Goal: Transaction & Acquisition: Purchase product/service

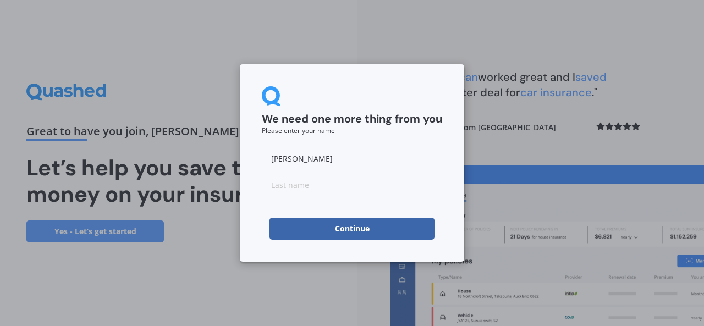
click at [407, 237] on button "Continue" at bounding box center [351, 229] width 165 height 22
type input "Singh"
click button "Continue" at bounding box center [351, 229] width 165 height 22
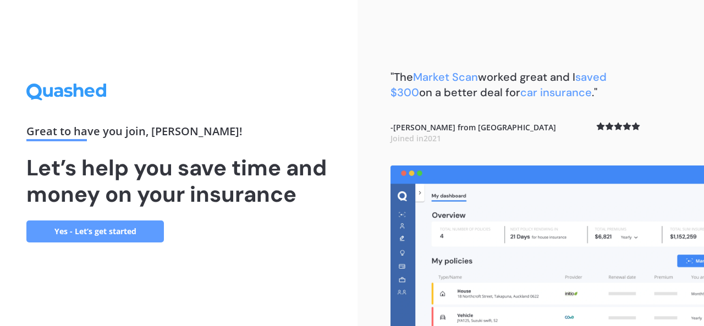
click at [97, 235] on link "Yes - Let’s get started" at bounding box center [94, 231] width 137 height 22
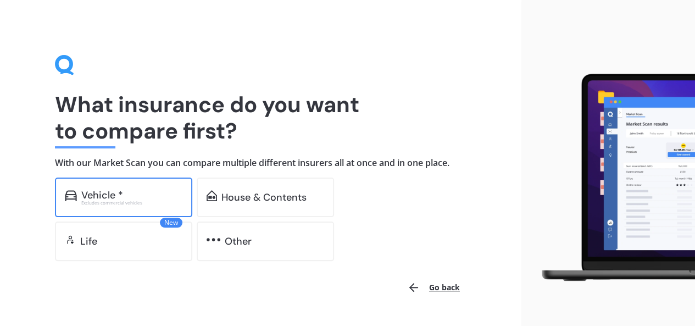
click at [112, 190] on div "Vehicle *" at bounding box center [102, 195] width 42 height 11
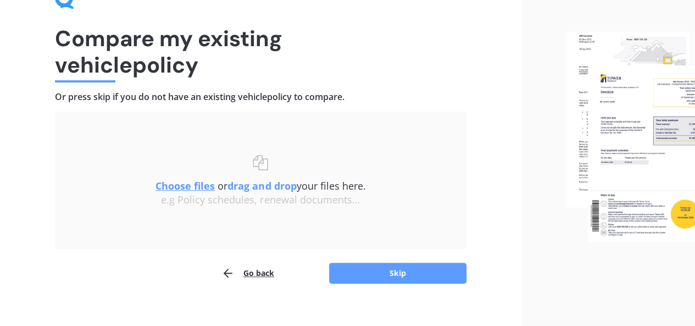
scroll to position [67, 0]
click at [189, 187] on u "Choose files" at bounding box center [185, 185] width 59 height 13
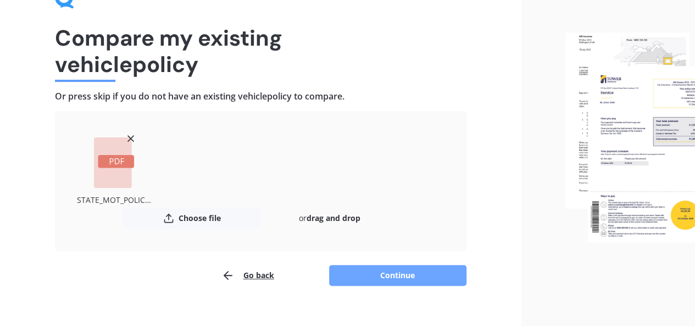
click at [370, 266] on button "Continue" at bounding box center [397, 275] width 137 height 21
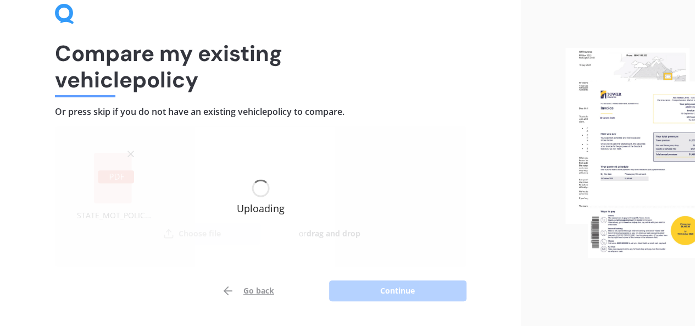
scroll to position [52, 0]
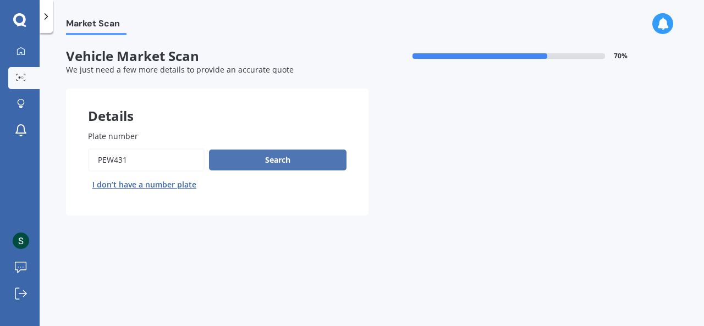
click at [286, 169] on button "Search" at bounding box center [277, 160] width 137 height 21
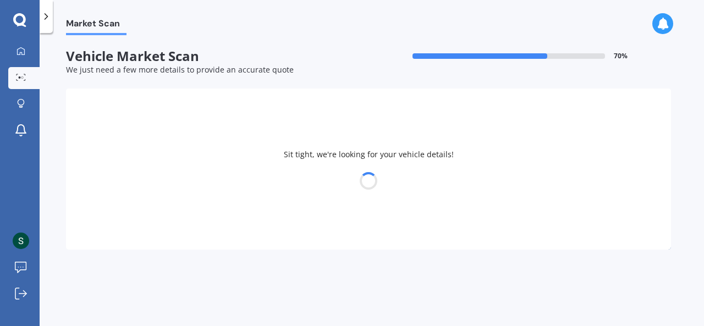
select select "TOYOTA"
select select "CAMRY"
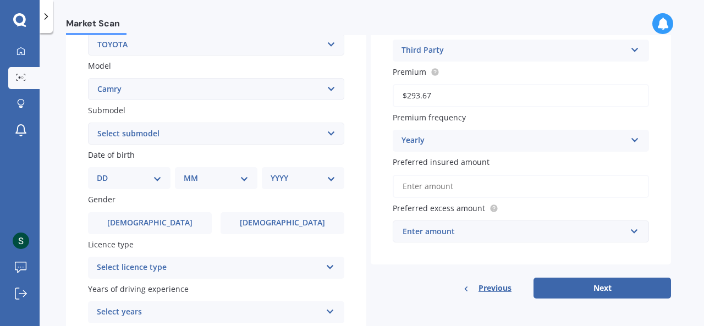
scroll to position [230, 0]
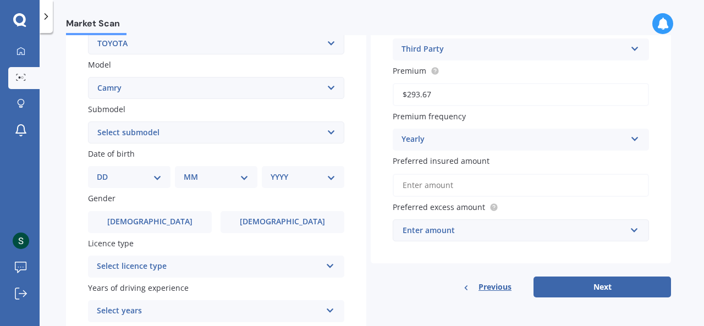
click at [171, 140] on select "Select submodel (All other) Altise 2.4 Altise 3.0 V6 Ateva 2.4 Ateva 3.0 V6 Azu…" at bounding box center [216, 132] width 256 height 22
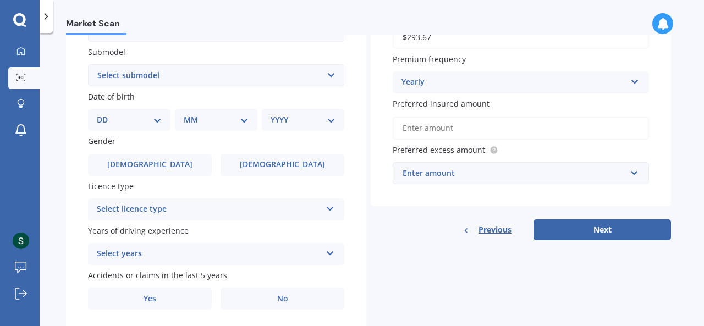
click at [175, 82] on select "Select submodel (All other) Altise 2.4 Altise 3.0 V6 Ateva 2.4 Ateva 3.0 V6 Azu…" at bounding box center [216, 75] width 256 height 22
select select "HYBRID G PACKAGE"
click at [88, 65] on select "Select submodel (All other) Altise 2.4 Altise 3.0 V6 Ateva 2.4 Ateva 3.0 V6 Azu…" at bounding box center [216, 75] width 256 height 22
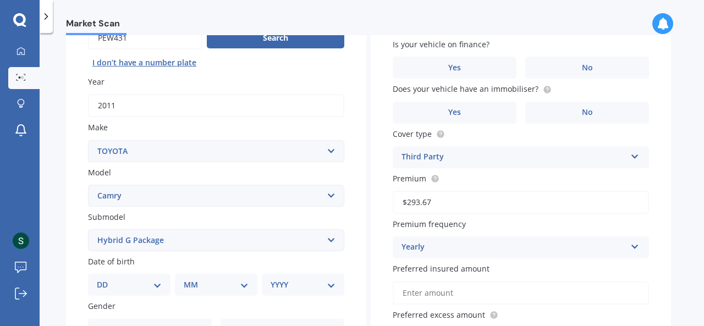
scroll to position [183, 0]
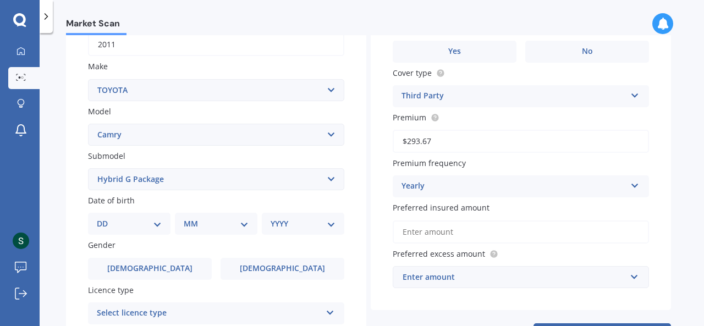
click at [161, 214] on div "DD 01 02 03 04 05 06 07 08 09 10 11 12 13 14 15 16 17 18 19 20 21 22 23 24 25 2…" at bounding box center [129, 224] width 82 height 22
click at [159, 219] on select "DD 01 02 03 04 05 06 07 08 09 10 11 12 13 14 15 16 17 18 19 20 21 22 23 24 25 2…" at bounding box center [129, 224] width 65 height 12
select select "21"
click at [106, 219] on select "DD 01 02 03 04 05 06 07 08 09 10 11 12 13 14 15 16 17 18 19 20 21 22 23 24 25 2…" at bounding box center [129, 224] width 65 height 12
click at [191, 219] on select "MM 01 02 03 04 05 06 07 08 09 10 11 12" at bounding box center [218, 224] width 60 height 12
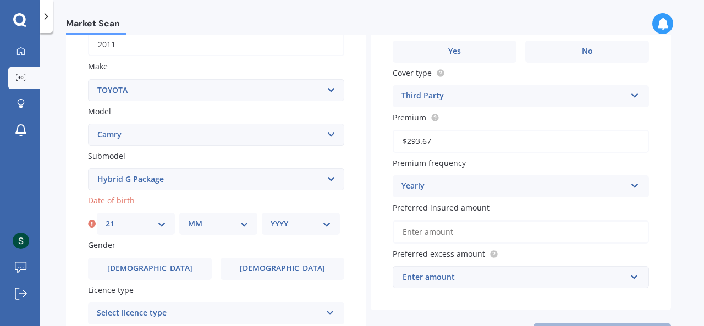
select select "07"
click at [188, 219] on select "MM 01 02 03 04 05 06 07 08 09 10 11 12" at bounding box center [218, 224] width 60 height 12
click at [291, 225] on select "YYYY 2025 2024 2023 2022 2021 2020 2019 2018 2017 2016 2015 2014 2013 2012 2011…" at bounding box center [300, 224] width 60 height 12
select select "1997"
click at [270, 219] on select "YYYY 2025 2024 2023 2022 2021 2020 2019 2018 2017 2016 2015 2014 2013 2012 2011…" at bounding box center [300, 224] width 60 height 12
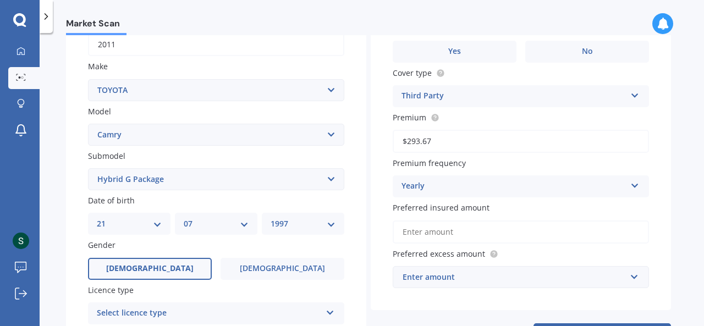
click at [180, 259] on label "Male" at bounding box center [150, 269] width 124 height 22
click at [0, 0] on input "Male" at bounding box center [0, 0] width 0 height 0
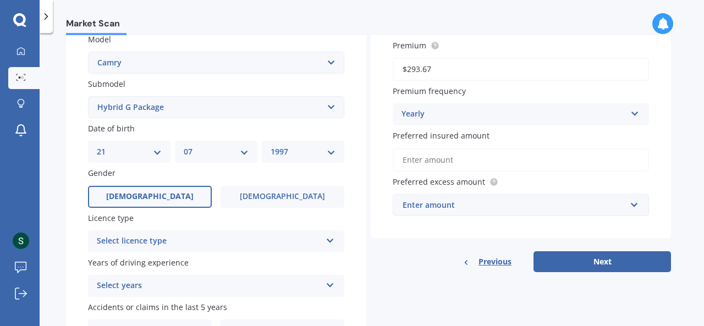
click at [190, 246] on div "Select licence type" at bounding box center [209, 241] width 224 height 13
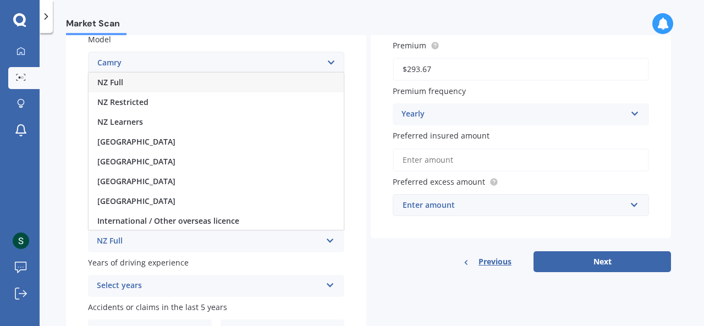
click at [207, 85] on div "NZ Full" at bounding box center [215, 83] width 255 height 20
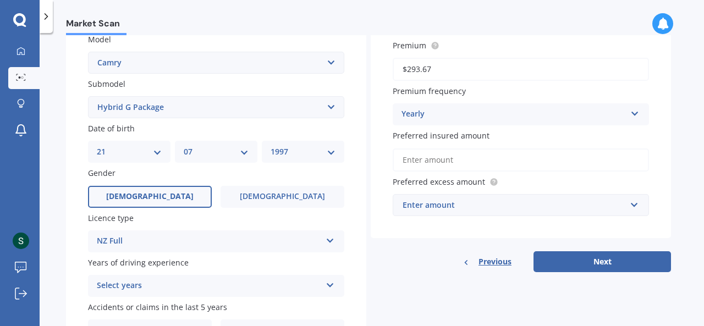
scroll to position [312, 0]
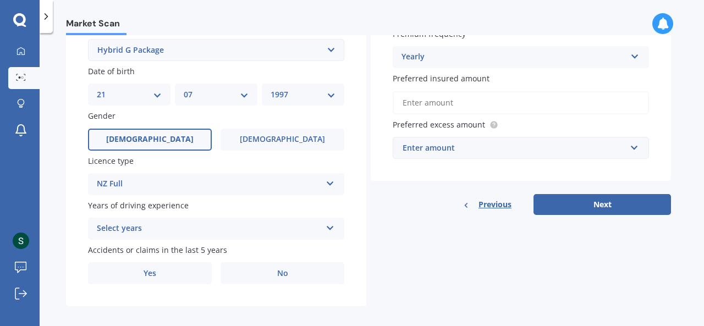
click at [184, 233] on div "Select years" at bounding box center [209, 228] width 224 height 13
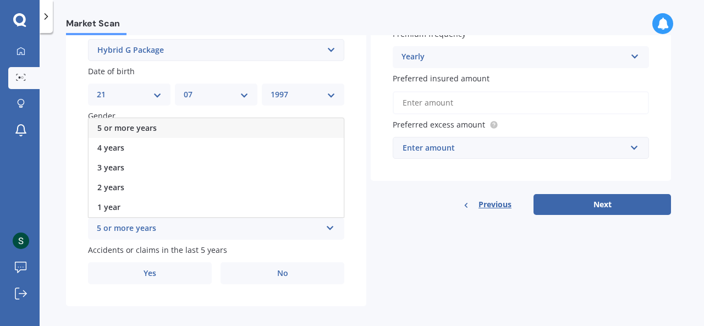
click at [191, 131] on div "5 or more years" at bounding box center [215, 128] width 255 height 20
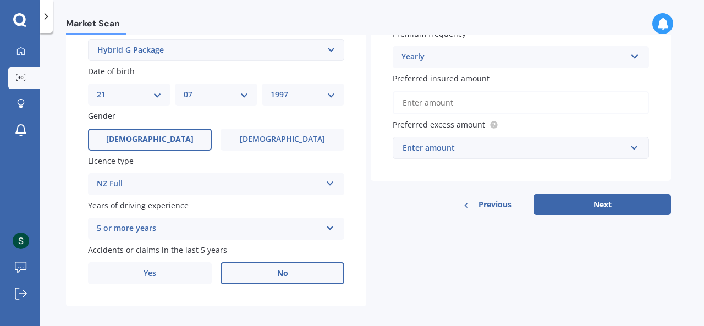
scroll to position [323, 0]
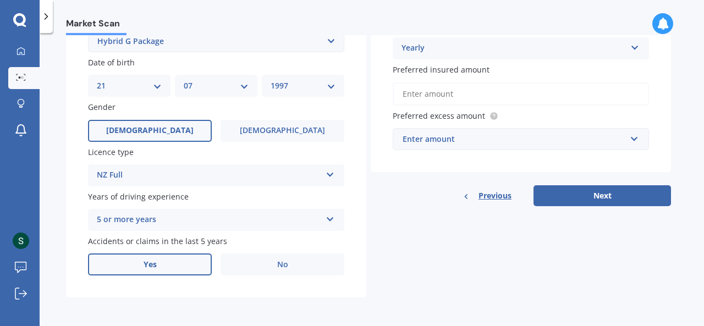
click at [188, 268] on label "Yes" at bounding box center [150, 264] width 124 height 22
click at [0, 0] on input "Yes" at bounding box center [0, 0] width 0 height 0
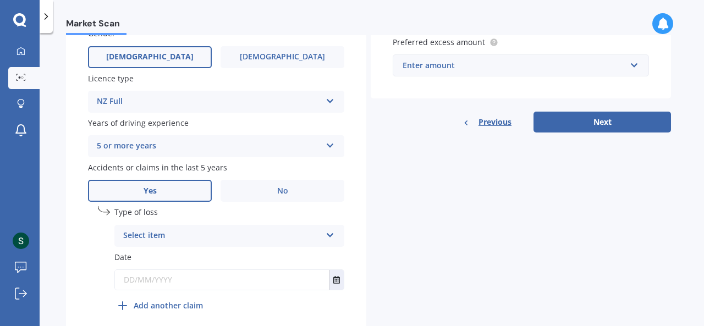
scroll to position [395, 0]
click at [199, 241] on div "Select item" at bounding box center [222, 235] width 198 height 13
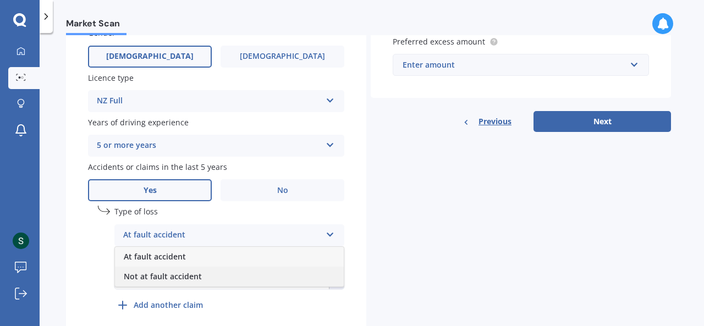
click at [206, 276] on div "Not at fault accident" at bounding box center [229, 277] width 229 height 20
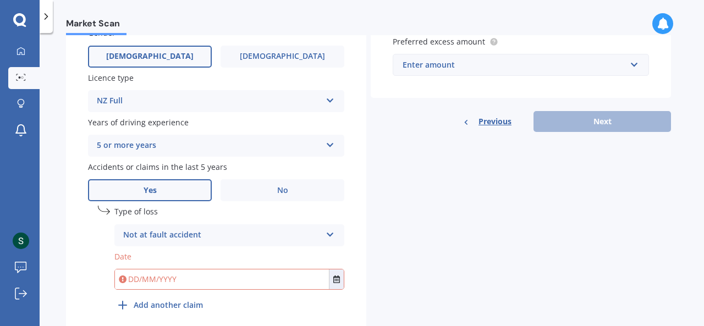
scroll to position [436, 0]
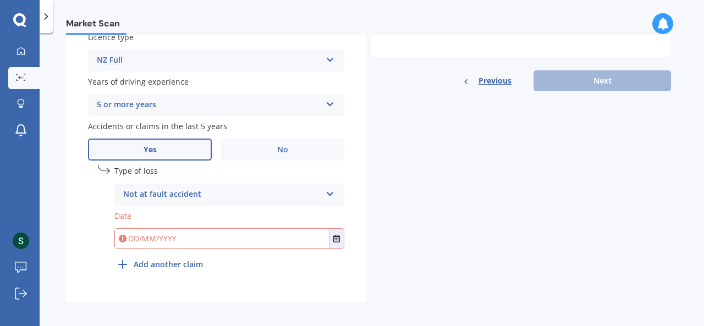
click at [262, 229] on div "Date" at bounding box center [229, 229] width 230 height 39
click at [324, 245] on input "text" at bounding box center [222, 239] width 214 height 20
click at [336, 245] on button "Select date" at bounding box center [336, 239] width 15 height 20
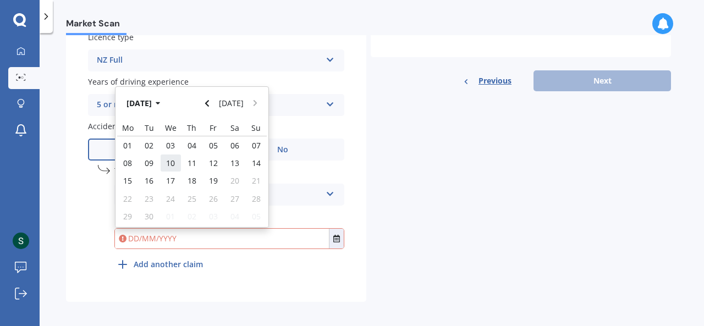
click at [173, 161] on span "10" at bounding box center [170, 163] width 9 height 10
type input "10/09/2025"
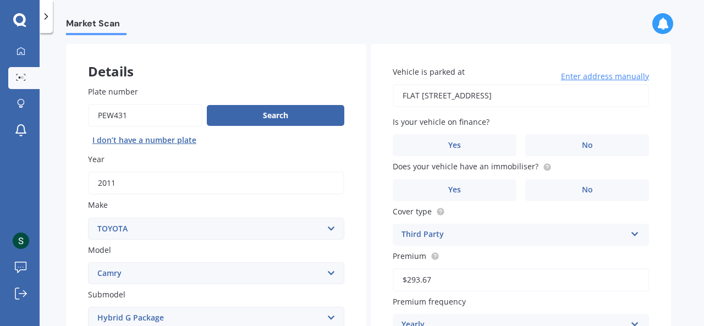
scroll to position [42, 0]
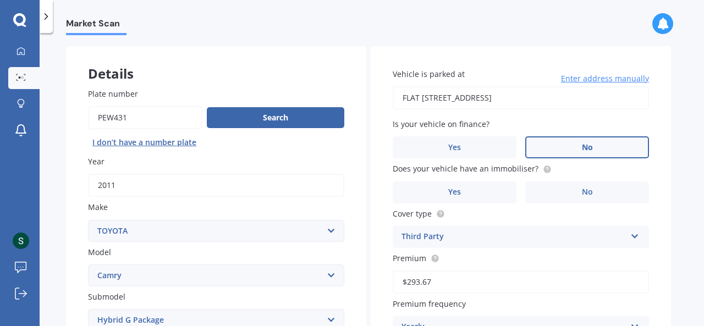
click at [563, 151] on label "No" at bounding box center [587, 147] width 124 height 22
click at [0, 0] on input "No" at bounding box center [0, 0] width 0 height 0
click at [565, 192] on label "No" at bounding box center [587, 192] width 124 height 22
click at [0, 0] on input "No" at bounding box center [0, 0] width 0 height 0
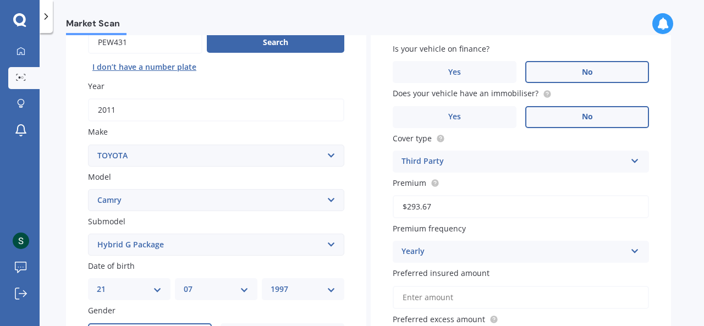
scroll to position [119, 0]
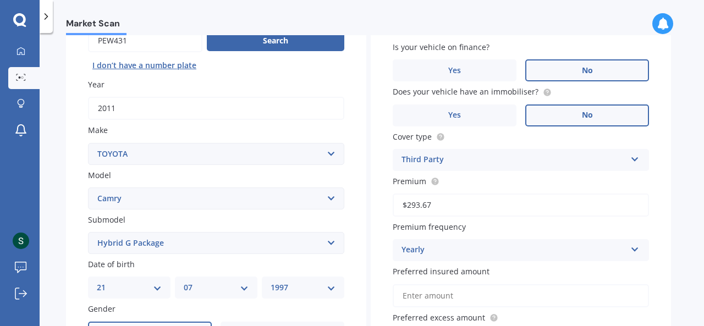
click at [572, 153] on div "Third Party" at bounding box center [513, 159] width 224 height 13
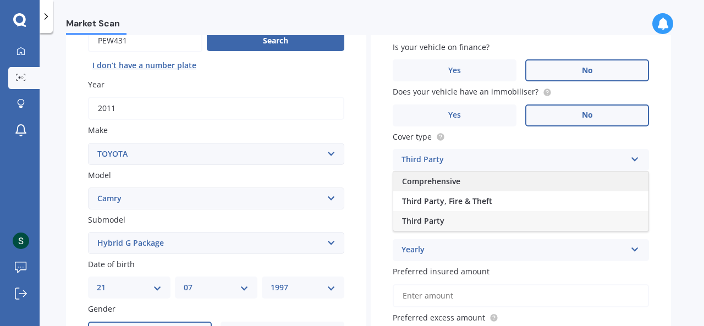
click at [566, 180] on div "Comprehensive" at bounding box center [520, 181] width 255 height 20
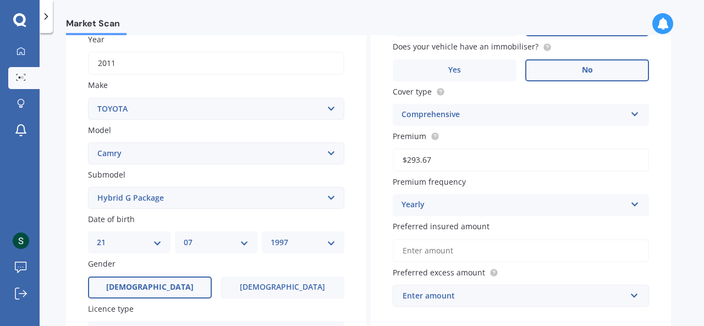
scroll to position [164, 0]
click at [564, 119] on div "Comprehensive" at bounding box center [513, 115] width 224 height 13
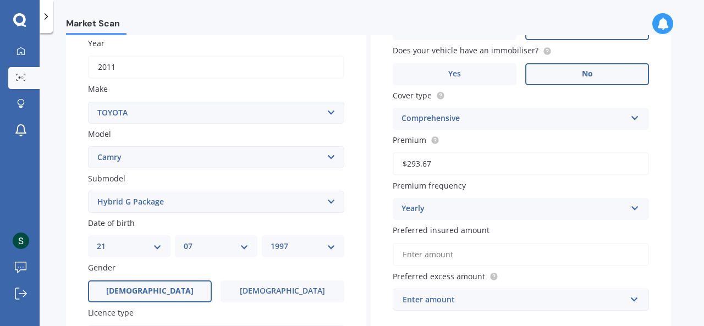
scroll to position [162, 0]
click at [549, 151] on input "$293.67" at bounding box center [520, 162] width 256 height 23
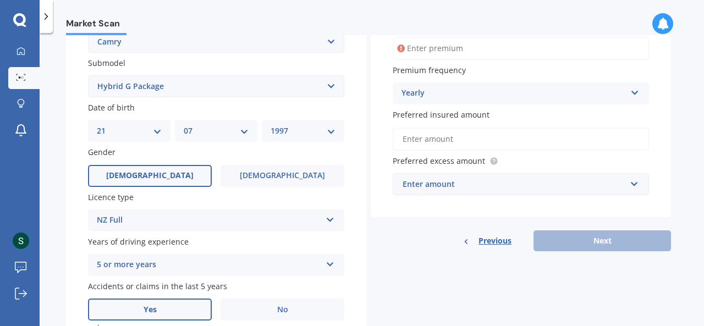
scroll to position [276, 0]
click at [540, 180] on div "Enter amount" at bounding box center [513, 184] width 223 height 12
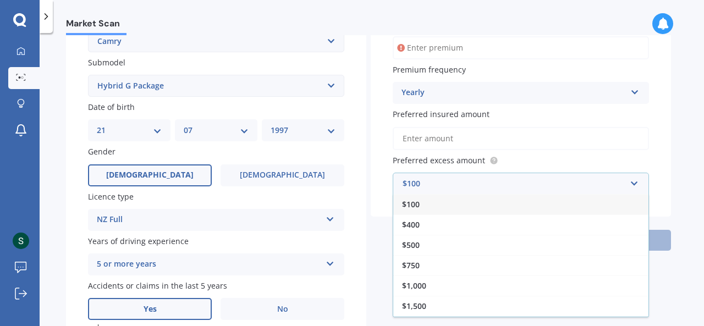
click at [539, 202] on div "$100" at bounding box center [520, 204] width 255 height 20
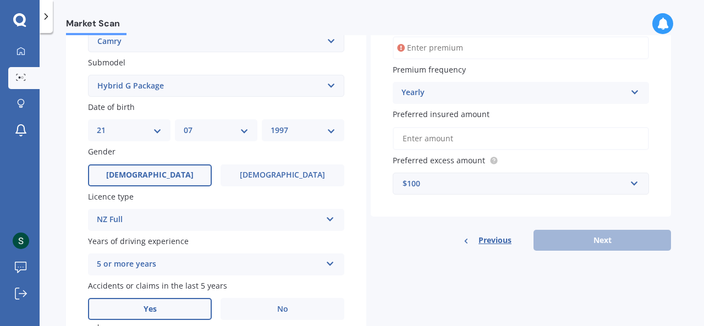
click at [530, 141] on input "Preferred insured amount" at bounding box center [520, 138] width 256 height 23
click at [508, 132] on input "Preferred insured amount" at bounding box center [520, 138] width 256 height 23
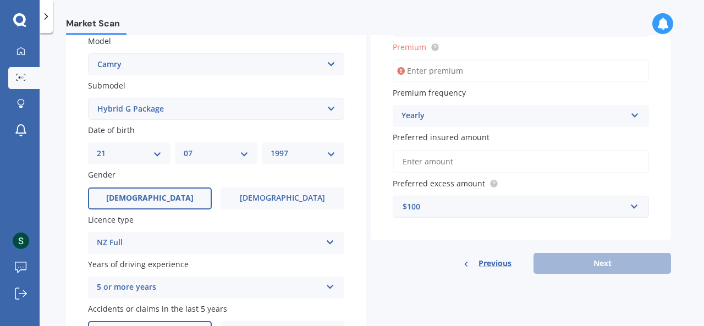
scroll to position [238, 0]
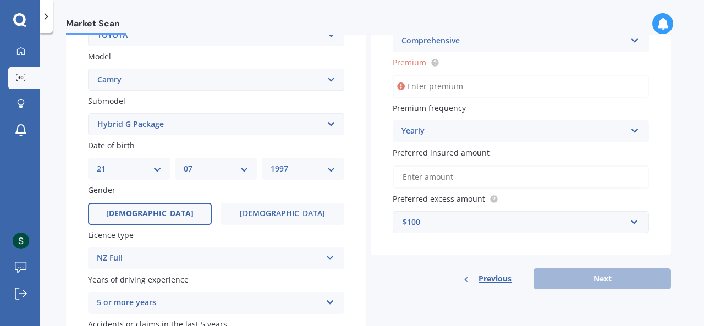
click at [506, 84] on input "Premium" at bounding box center [520, 86] width 256 height 23
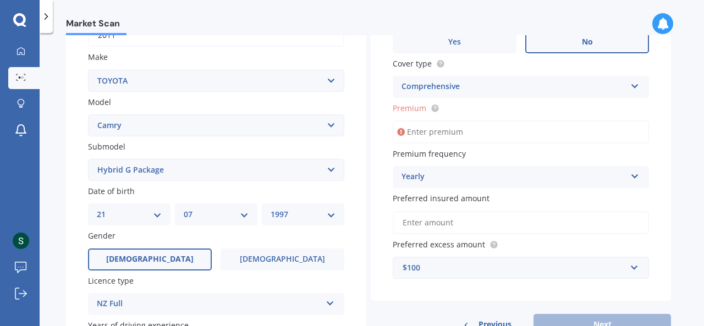
click at [506, 84] on div "Comprehensive" at bounding box center [513, 86] width 224 height 13
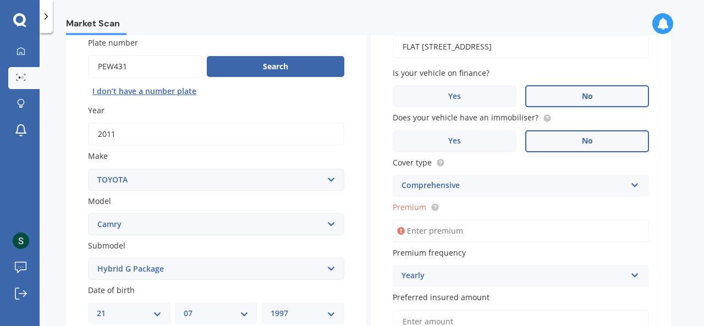
scroll to position [94, 0]
click at [448, 228] on input "Premium" at bounding box center [520, 230] width 256 height 23
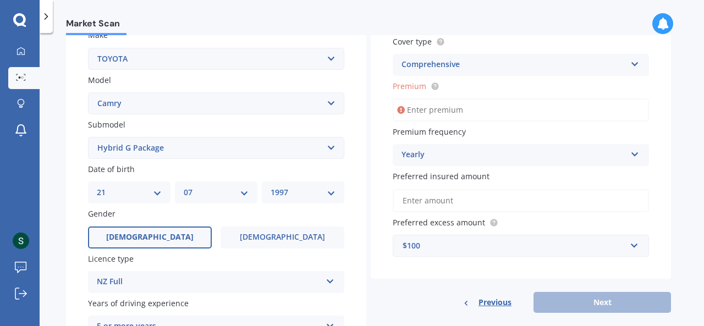
scroll to position [217, 0]
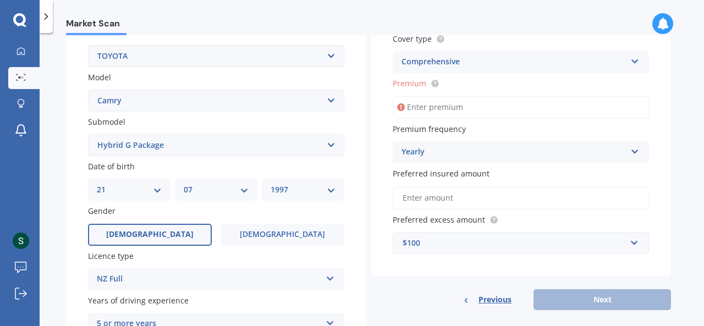
click at [510, 239] on div "$100" at bounding box center [513, 243] width 223 height 12
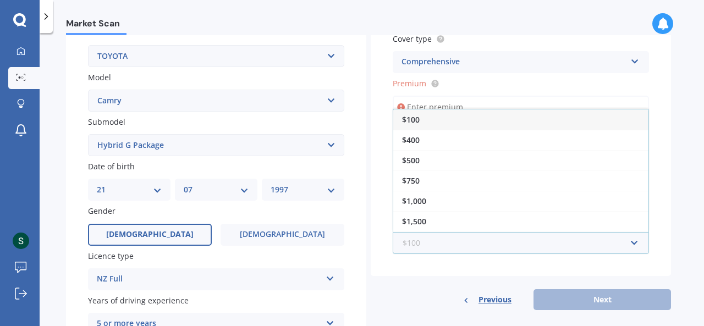
click at [510, 239] on input "text" at bounding box center [517, 243] width 246 height 21
click at [514, 245] on input "text" at bounding box center [517, 243] width 246 height 21
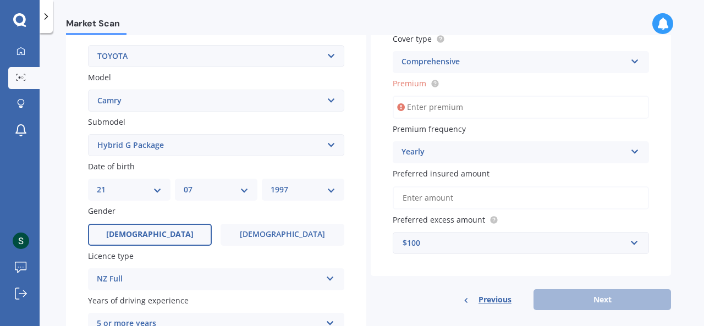
click at [585, 301] on div "Previous Next" at bounding box center [520, 299] width 300 height 21
click at [547, 106] on input "Premium" at bounding box center [520, 107] width 256 height 23
click at [421, 73] on div "Comprehensive Comprehensive Third Party, Fire & Theft Third Party" at bounding box center [520, 62] width 256 height 22
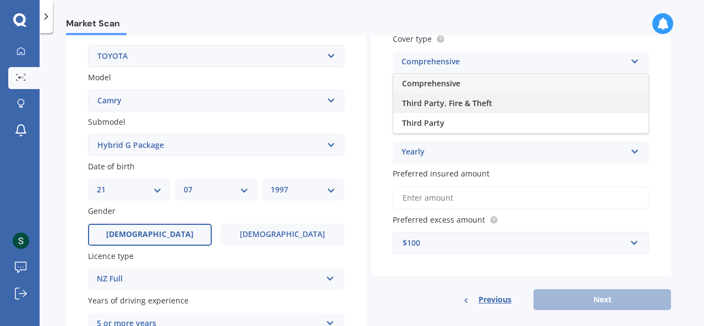
click at [421, 106] on span "Third Party, Fire & Theft" at bounding box center [447, 103] width 90 height 10
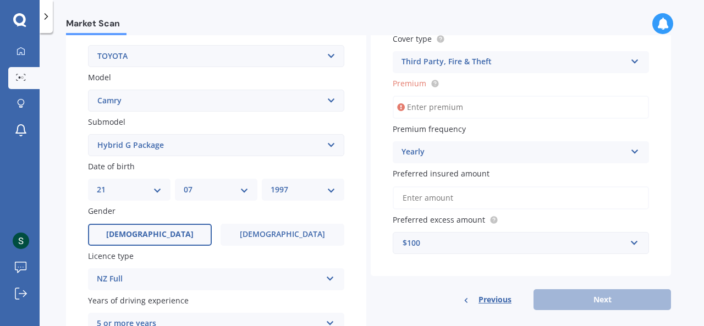
click at [421, 110] on input "Premium" at bounding box center [520, 107] width 256 height 23
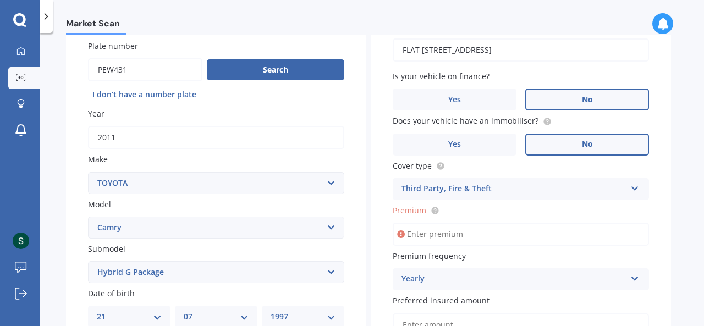
scroll to position [91, 0]
type input "$2.00"
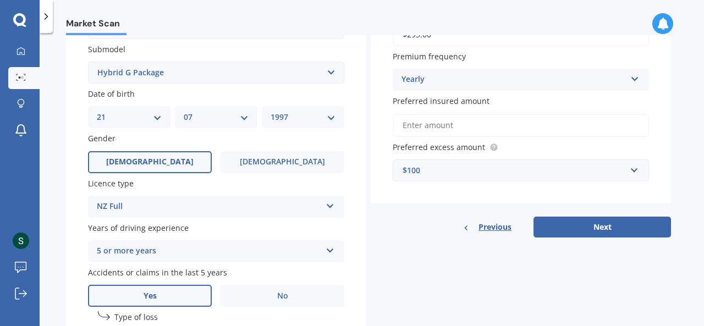
scroll to position [291, 0]
type input "$293.00"
click at [595, 229] on button "Next" at bounding box center [601, 225] width 137 height 21
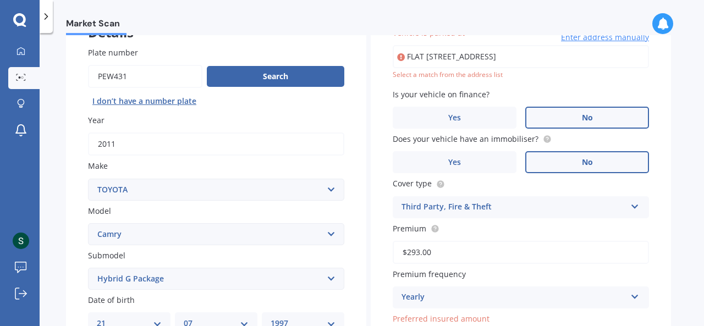
scroll to position [75, 0]
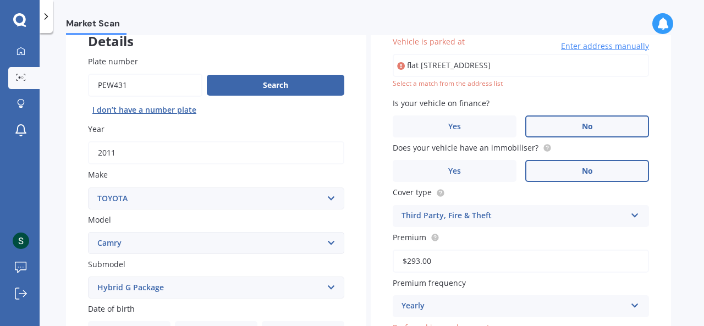
type input "flat 2/68 Matipo Street, Riccarton, Christchurch 8041"
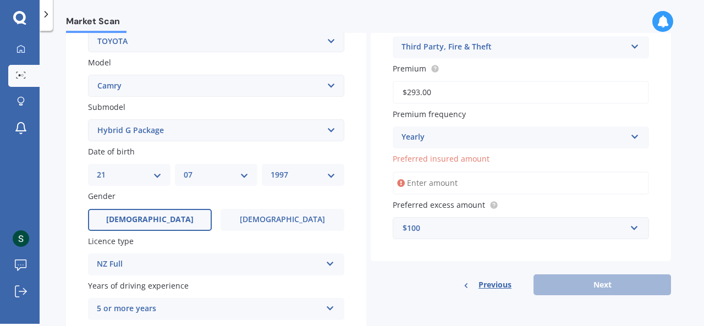
scroll to position [232, 0]
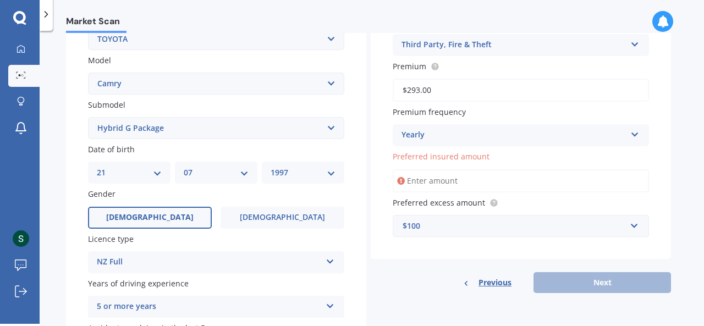
click at [535, 181] on input "Preferred insured amount" at bounding box center [520, 180] width 256 height 23
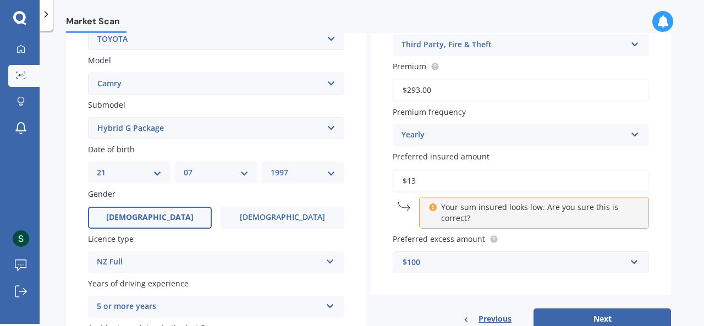
type input "$1"
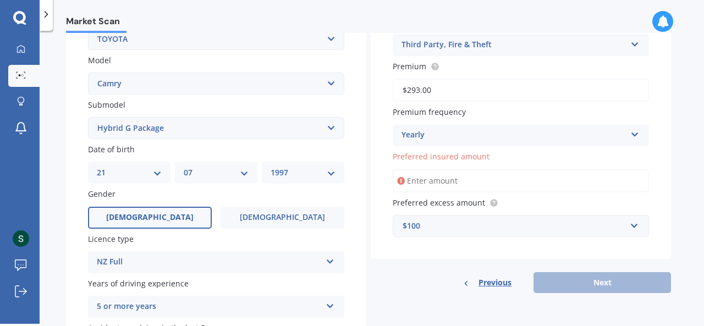
click at [400, 182] on icon at bounding box center [401, 180] width 8 height 11
click at [417, 182] on input "Preferred insured amount" at bounding box center [520, 180] width 256 height 23
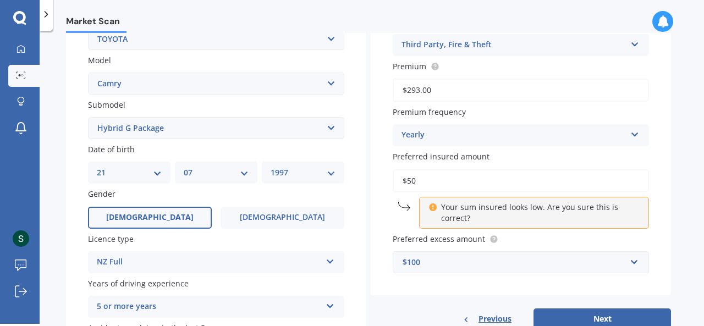
type input "$5"
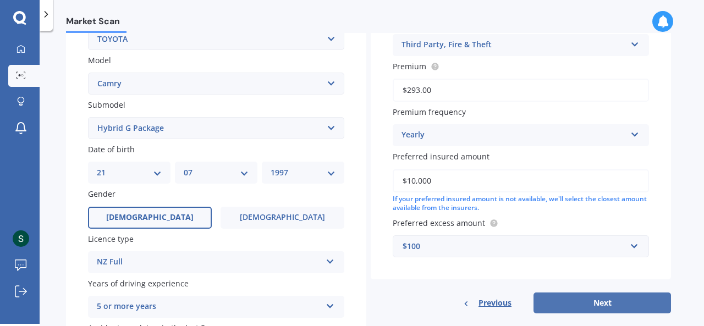
type input "$10,000"
click at [558, 297] on button "Next" at bounding box center [601, 302] width 137 height 21
select select "21"
select select "07"
select select "1997"
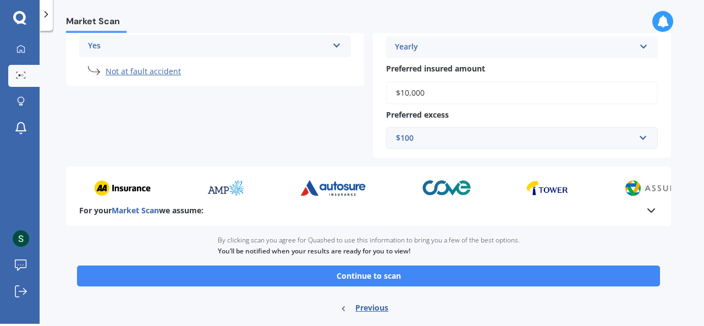
scroll to position [303, 0]
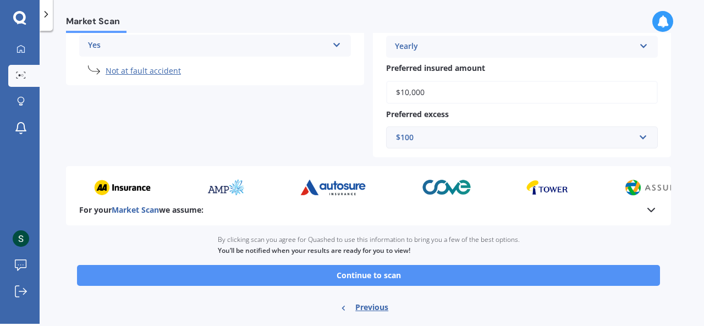
click at [557, 283] on button "Continue to scan" at bounding box center [368, 275] width 583 height 21
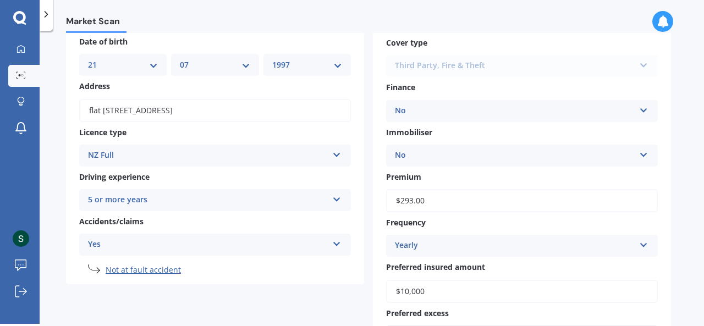
scroll to position [88, 0]
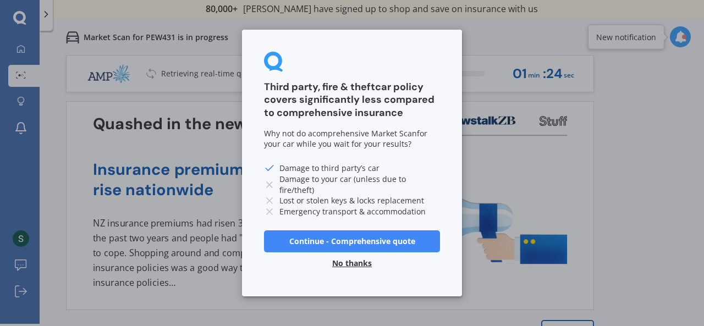
click at [411, 248] on button "Continue - Comprehensive quote" at bounding box center [352, 241] width 176 height 22
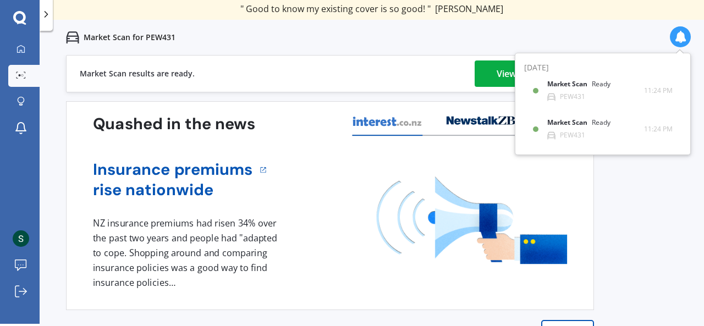
click at [502, 71] on div "View my quotes" at bounding box center [529, 73] width 67 height 26
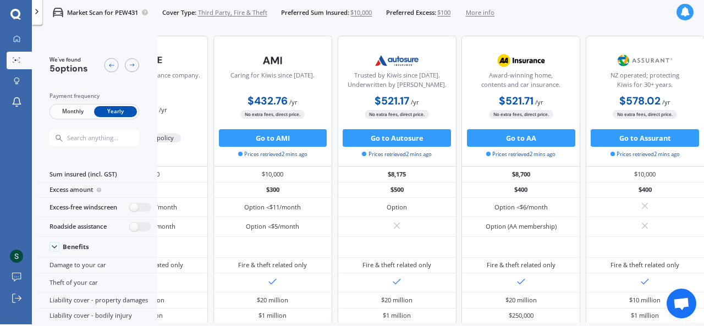
scroll to position [0, 91]
click at [130, 66] on icon at bounding box center [132, 65] width 7 height 7
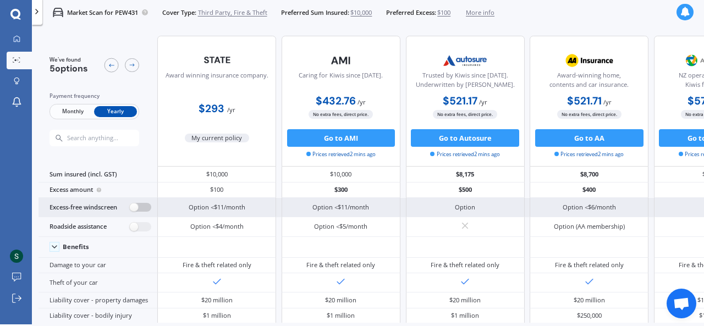
click at [146, 206] on label at bounding box center [140, 207] width 21 height 9
radio input "true"
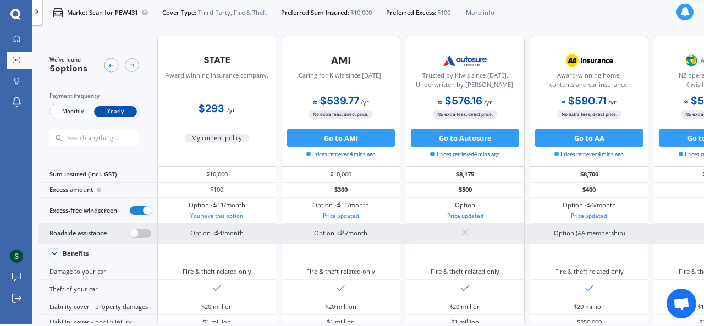
click at [140, 230] on label at bounding box center [140, 233] width 21 height 9
radio input "true"
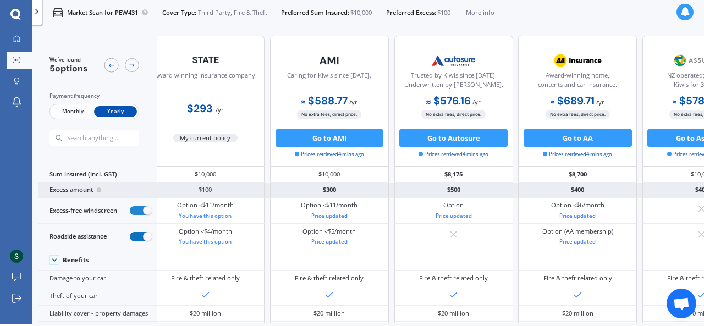
scroll to position [0, 11]
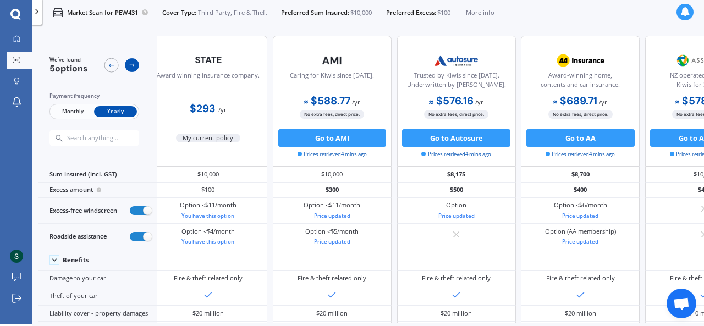
click at [132, 64] on icon at bounding box center [132, 65] width 7 height 7
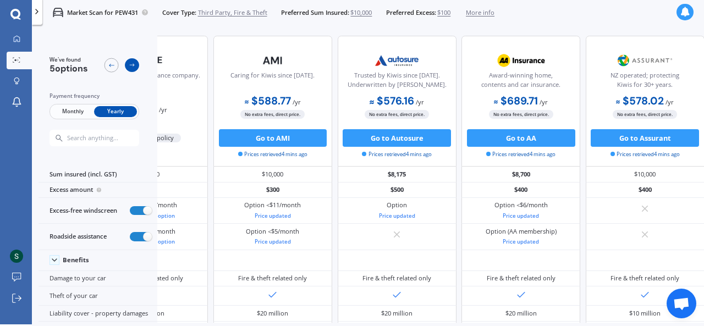
click at [132, 64] on icon at bounding box center [132, 65] width 7 height 7
click at [110, 67] on icon at bounding box center [111, 65] width 7 height 7
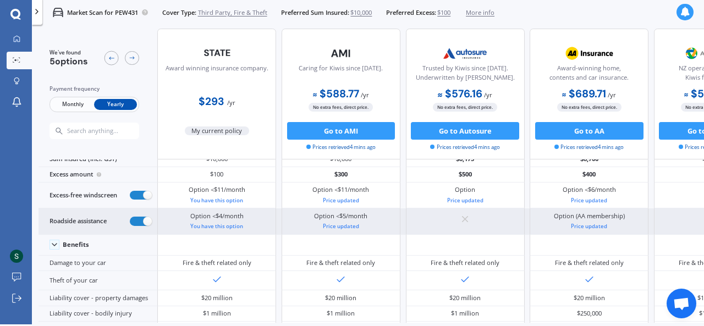
scroll to position [0, 0]
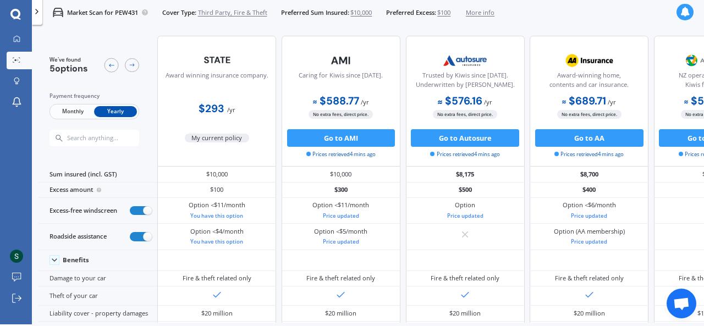
click at [208, 9] on span "Third Party, Fire & Theft" at bounding box center [232, 12] width 69 height 9
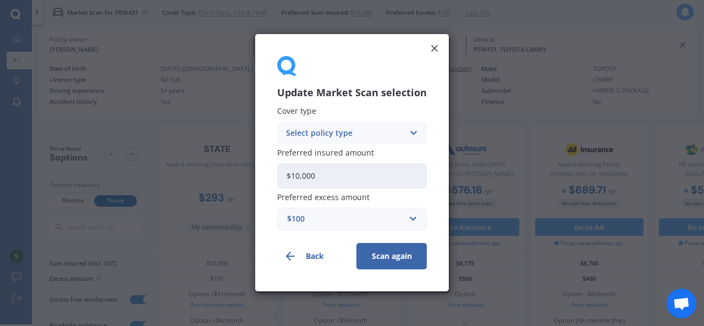
click at [316, 132] on div "Select policy type" at bounding box center [345, 133] width 118 height 12
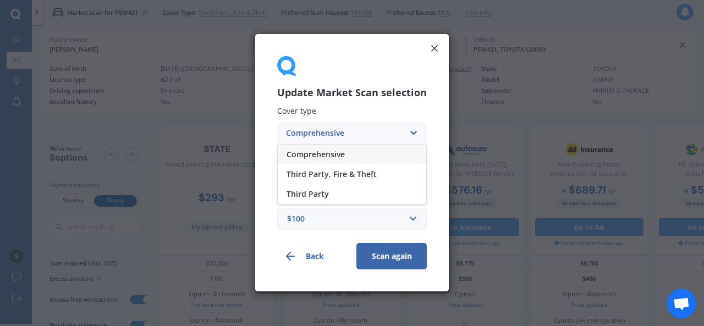
click at [319, 154] on span "Comprehensive" at bounding box center [315, 155] width 58 height 8
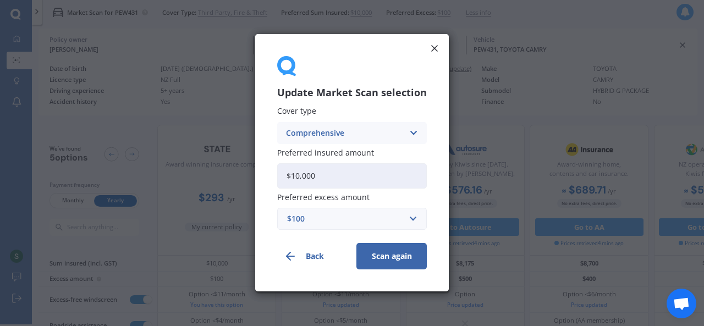
click at [298, 178] on input "$10,000" at bounding box center [352, 175] width 150 height 25
click at [299, 174] on input "$10,000" at bounding box center [352, 175] width 150 height 25
type input "$12,000"
click at [385, 250] on button "Scan again" at bounding box center [391, 257] width 70 height 26
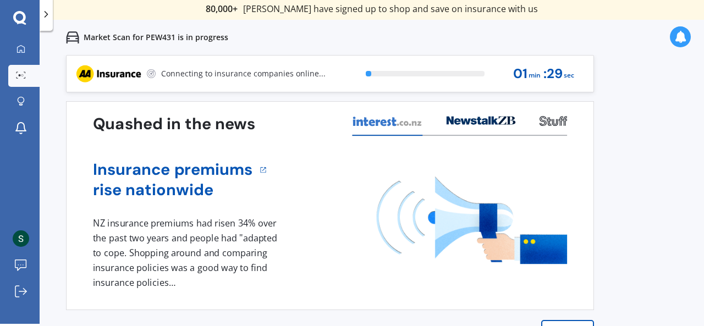
scroll to position [2, 0]
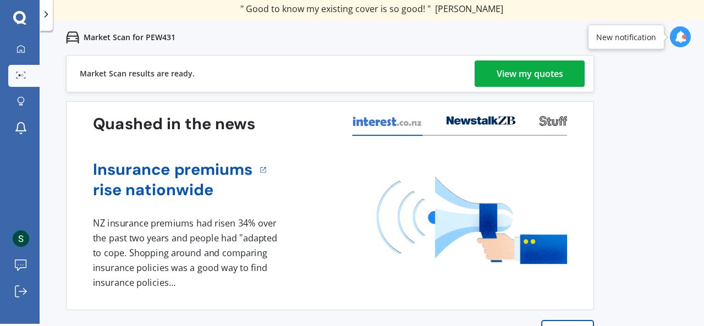
click at [506, 78] on div "View my quotes" at bounding box center [529, 73] width 67 height 26
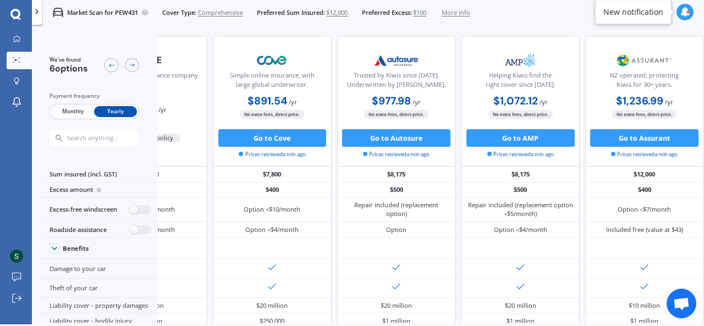
scroll to position [0, 92]
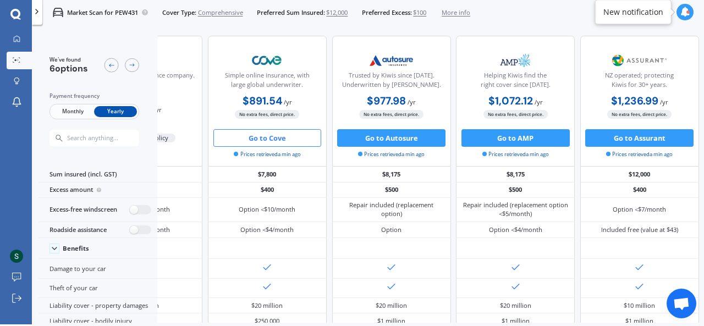
click at [271, 145] on button "Go to Cove" at bounding box center [267, 138] width 108 height 18
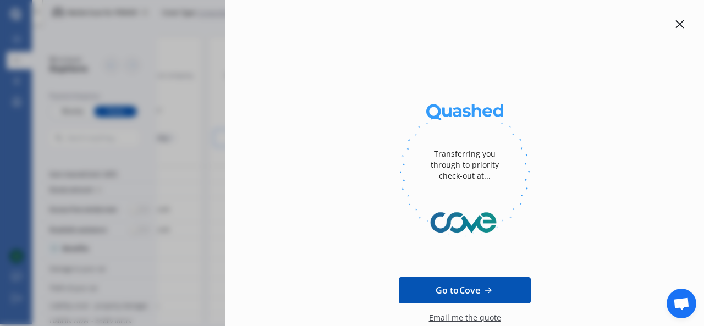
click at [678, 23] on div at bounding box center [679, 24] width 13 height 13
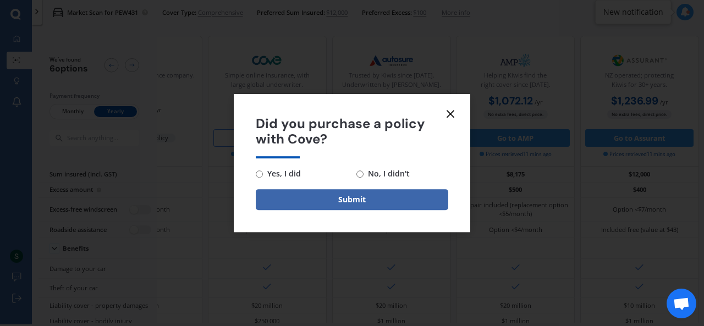
click at [395, 176] on span "No, I didn't" at bounding box center [386, 173] width 46 height 13
click at [363, 176] on input "No, I didn't" at bounding box center [359, 173] width 7 height 7
radio input "true"
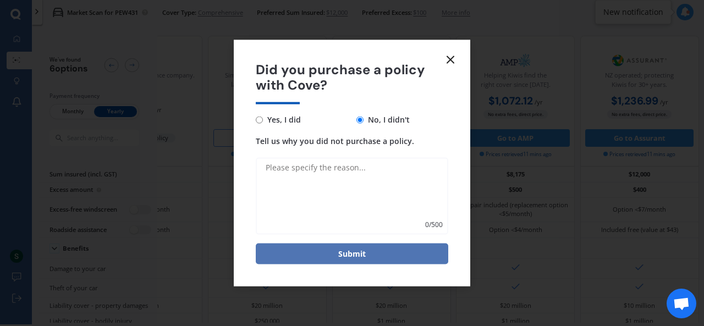
click at [384, 251] on button "Submit" at bounding box center [352, 254] width 192 height 21
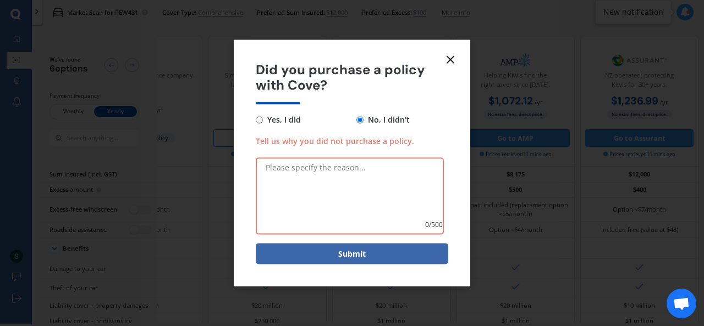
click at [446, 60] on icon at bounding box center [450, 59] width 13 height 13
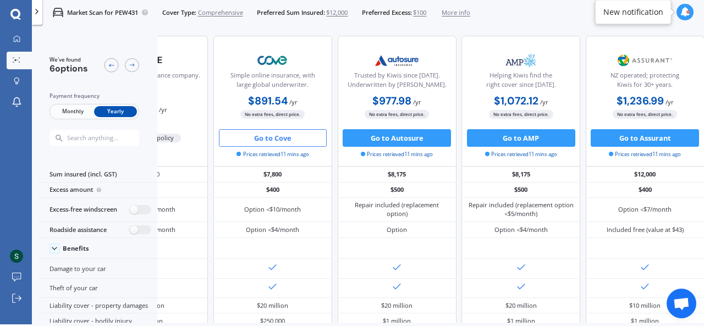
scroll to position [0, 0]
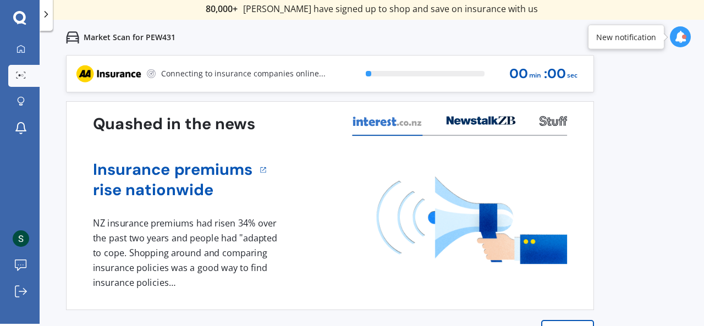
scroll to position [2, 0]
